Goal: Task Accomplishment & Management: Use online tool/utility

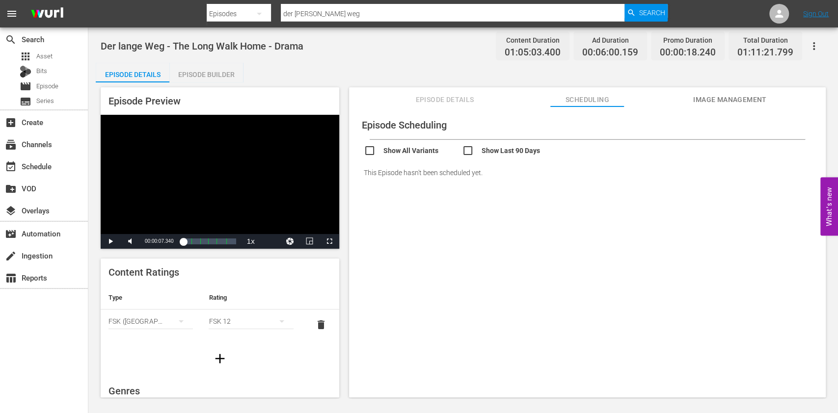
scroll to position [145, 0]
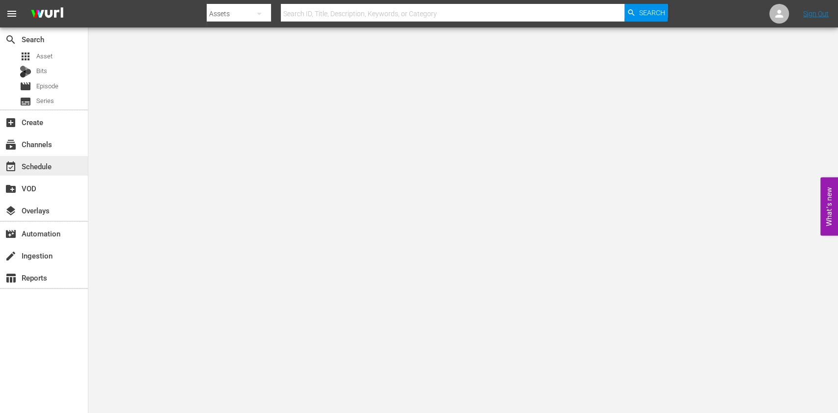
click at [28, 162] on div "event_available Schedule" at bounding box center [27, 164] width 55 height 9
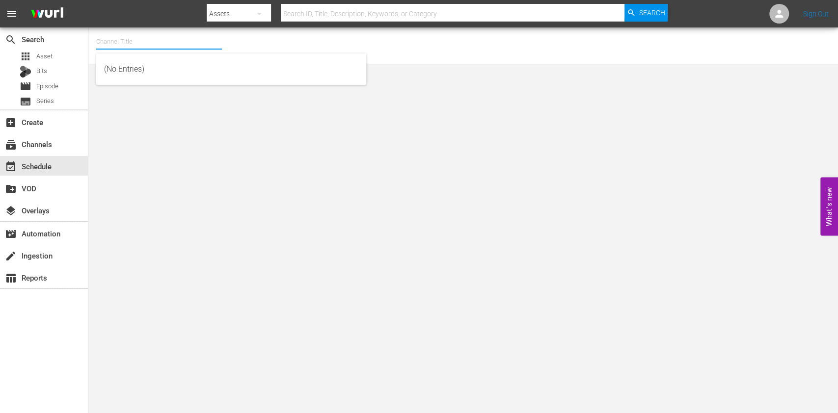
click at [156, 39] on input "text" at bounding box center [159, 42] width 126 height 24
type input "defa"
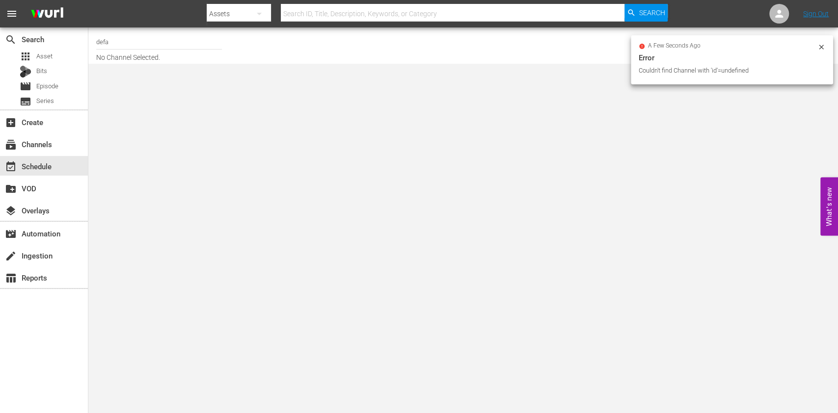
click at [156, 39] on input "defa" at bounding box center [159, 42] width 126 height 24
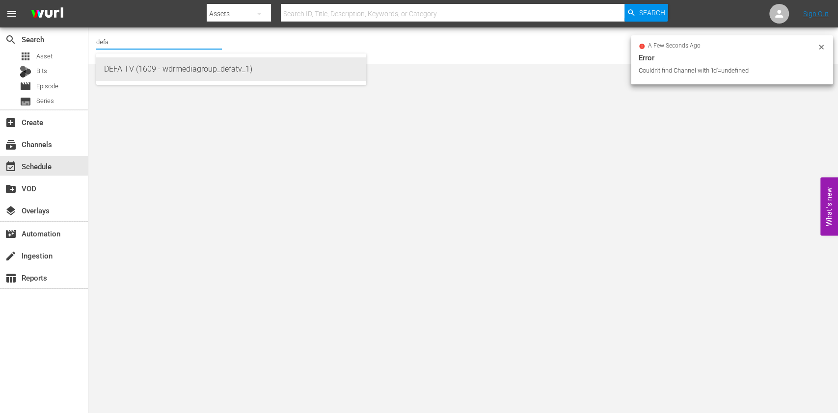
click at [138, 69] on div "DEFA TV (1609 - wdrmediagroup_defatv_1)" at bounding box center [231, 69] width 254 height 24
type input "DEFA TV (1609 - wdrmediagroup_defatv_1)"
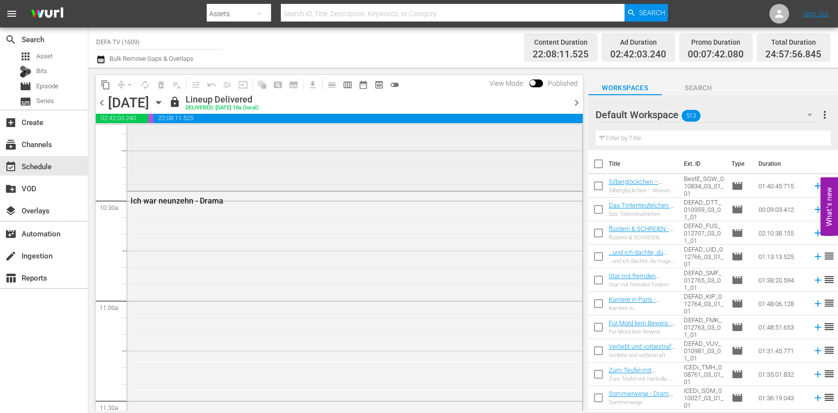
scroll to position [2029, 0]
